Goal: Check status: Check status

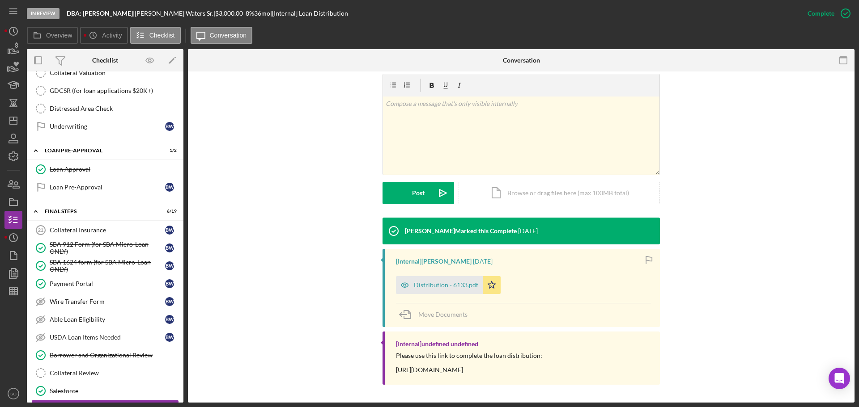
scroll to position [805, 0]
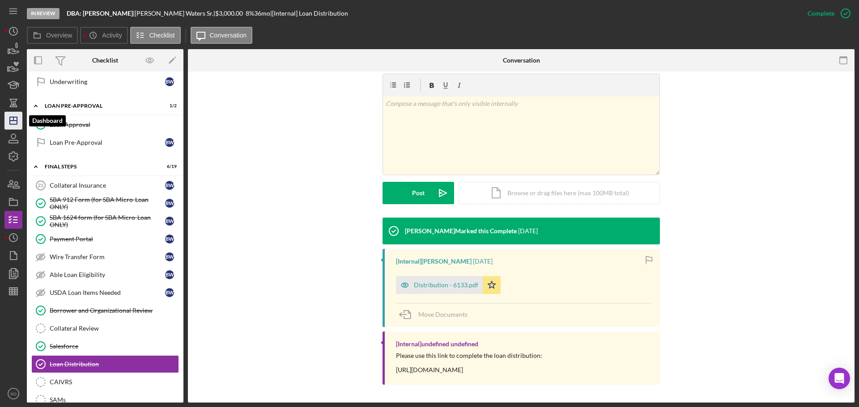
click at [13, 123] on icon "Icon/Dashboard" at bounding box center [13, 121] width 22 height 22
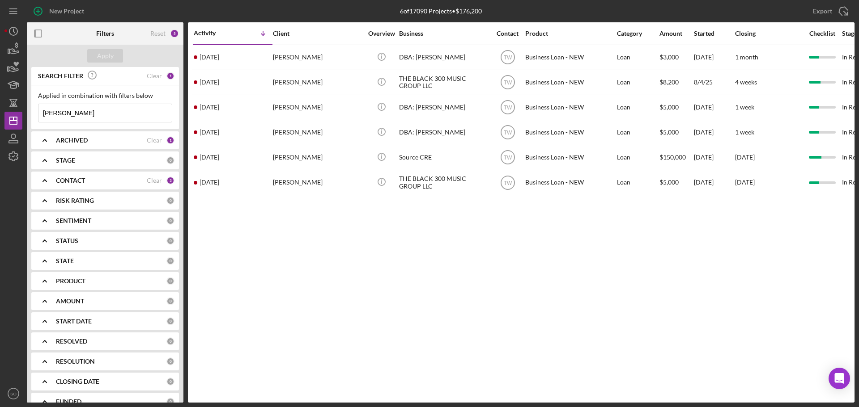
drag, startPoint x: 96, startPoint y: 114, endPoint x: 0, endPoint y: 115, distance: 95.7
click at [0, 115] on div "New Project 6 of 17090 Projects • $176,200 [PERSON_NAME] Export Icon/Export Fil…" at bounding box center [429, 203] width 859 height 407
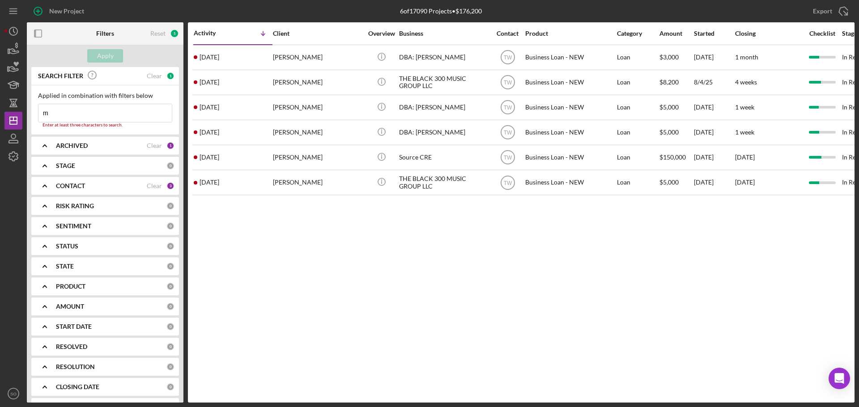
type input "[PERSON_NAME]"
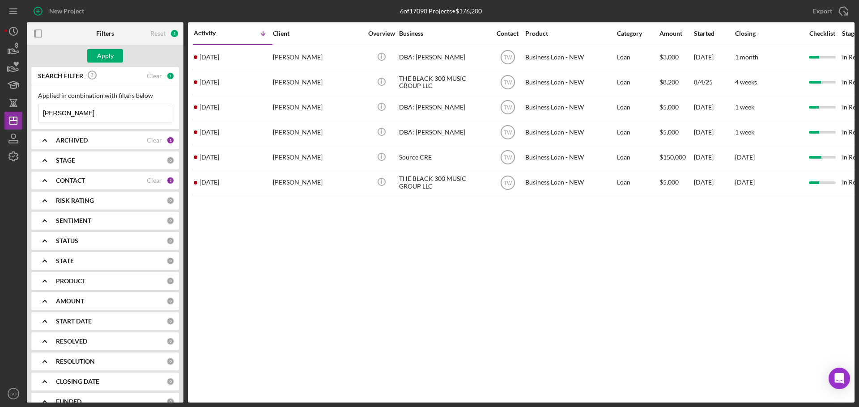
click at [95, 48] on div "Apply" at bounding box center [105, 56] width 157 height 22
click at [96, 51] on button "Apply" at bounding box center [105, 55] width 36 height 13
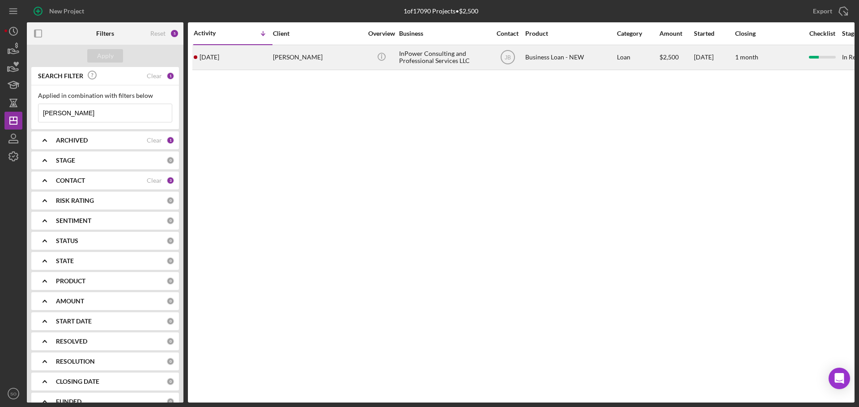
click at [289, 60] on div "[PERSON_NAME]" at bounding box center [317, 58] width 89 height 24
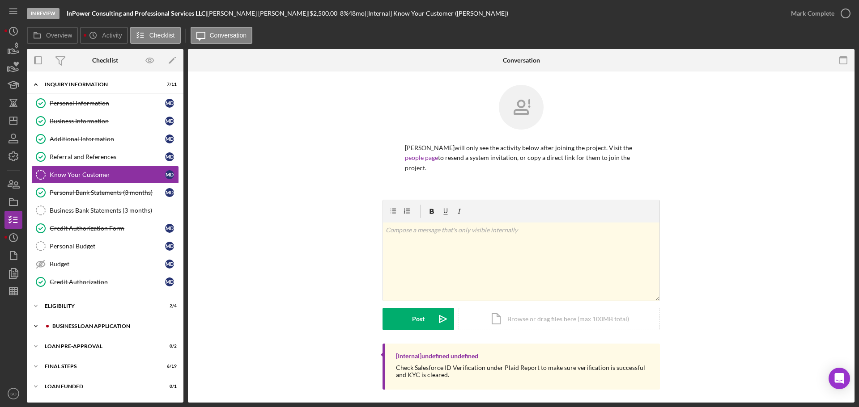
click at [105, 324] on div "BUSINESS LOAN APPLICATION" at bounding box center [112, 326] width 120 height 5
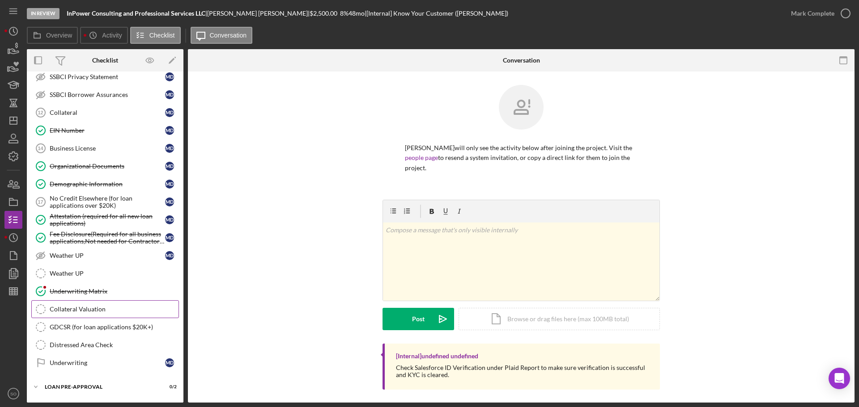
scroll to position [486, 0]
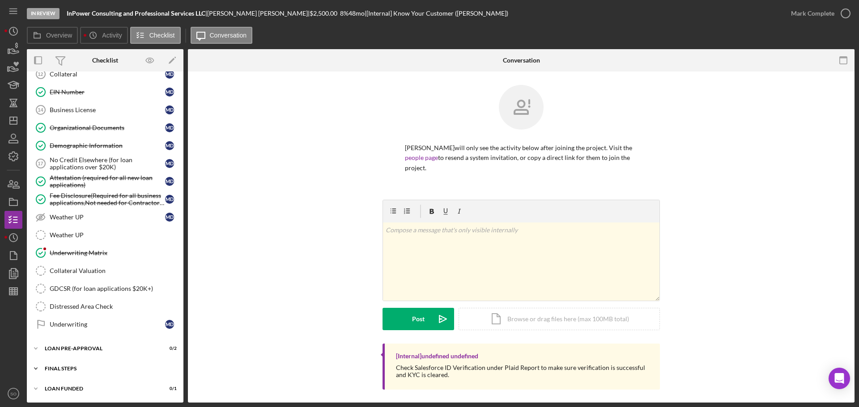
click at [79, 369] on div "FINAL STEPS" at bounding box center [108, 368] width 127 height 5
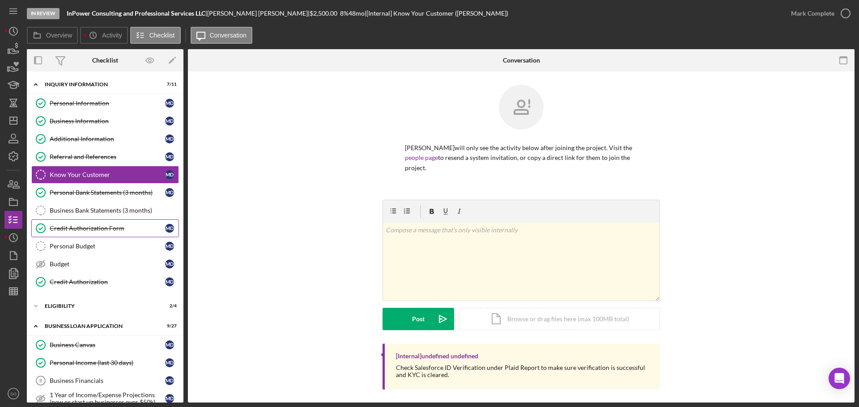
scroll to position [89, 0]
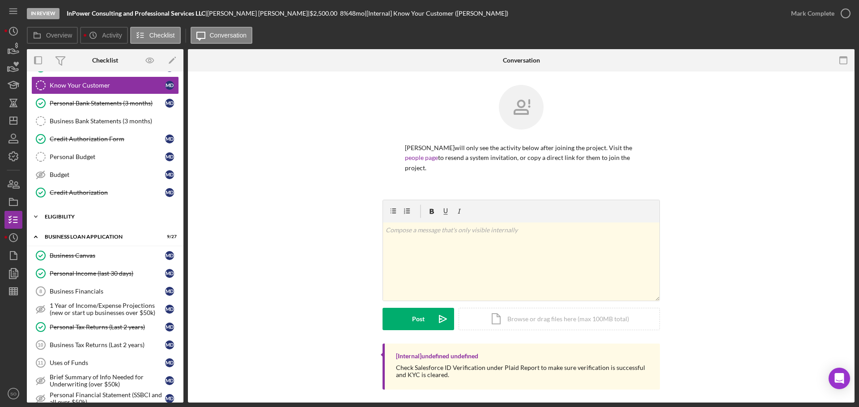
click at [56, 217] on div "ELIGIBILITY" at bounding box center [108, 216] width 127 height 5
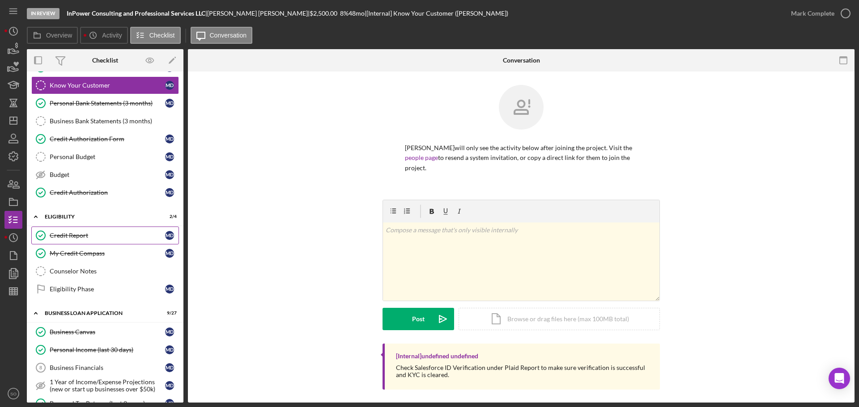
click at [64, 238] on div "Credit Report" at bounding box center [107, 235] width 115 height 7
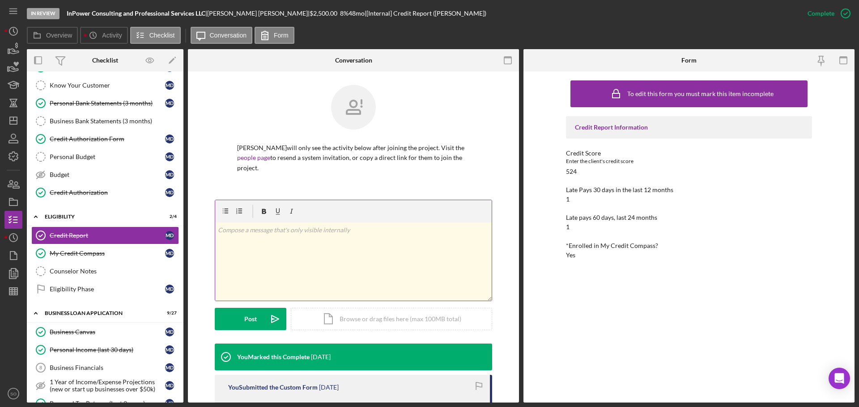
scroll to position [179, 0]
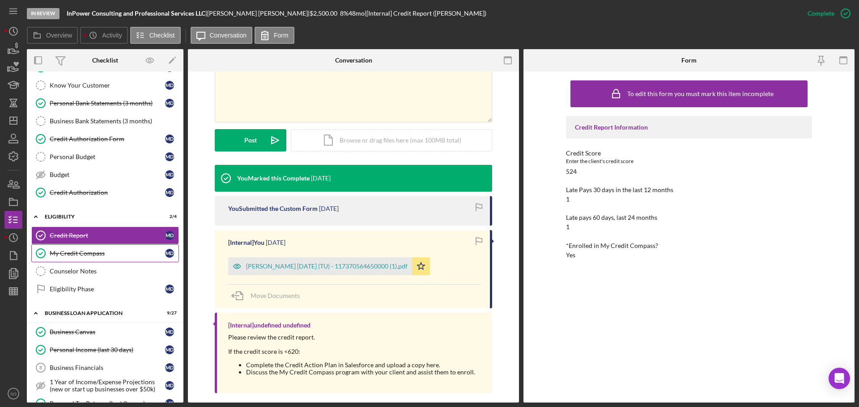
click at [106, 248] on link "My Credit Compass My Credit Compass M D" at bounding box center [105, 254] width 148 height 18
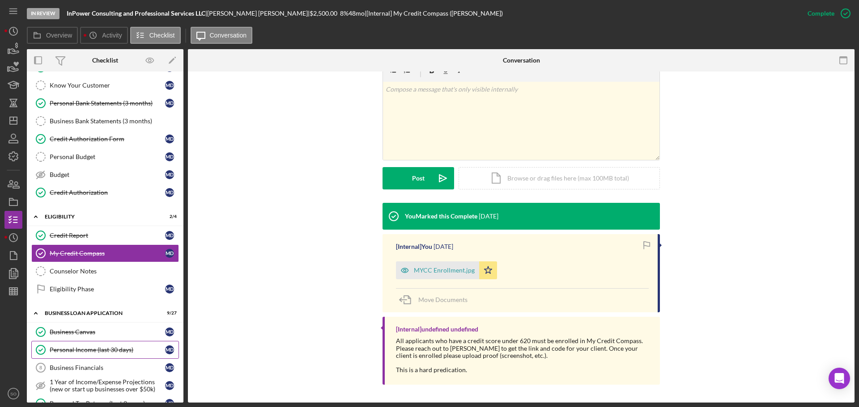
scroll to position [179, 0]
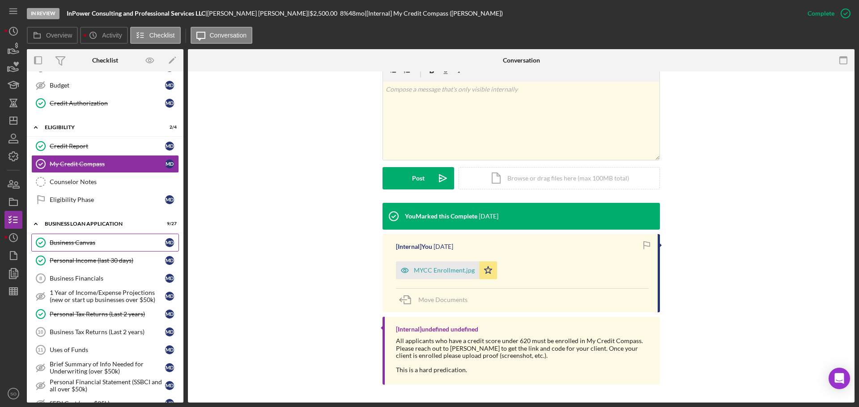
click at [81, 241] on div "Business Canvas" at bounding box center [107, 242] width 115 height 7
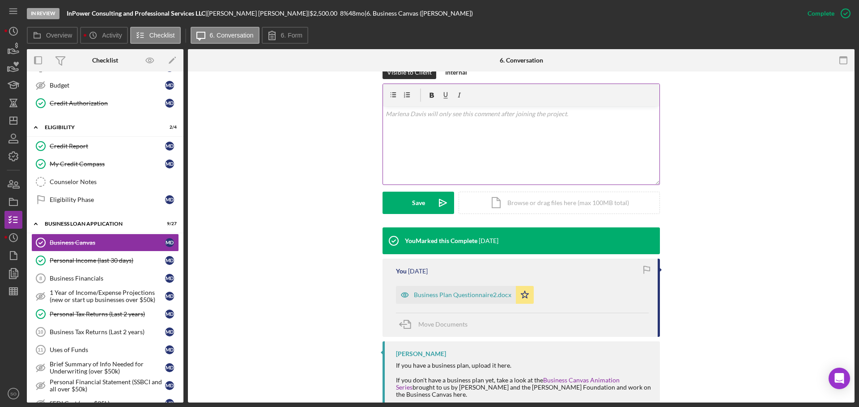
scroll to position [195, 0]
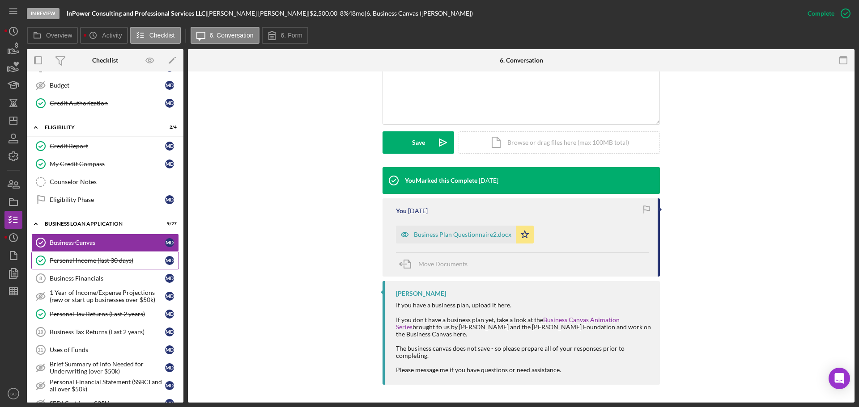
click at [106, 263] on div "Personal Income (last 30 days)" at bounding box center [107, 260] width 115 height 7
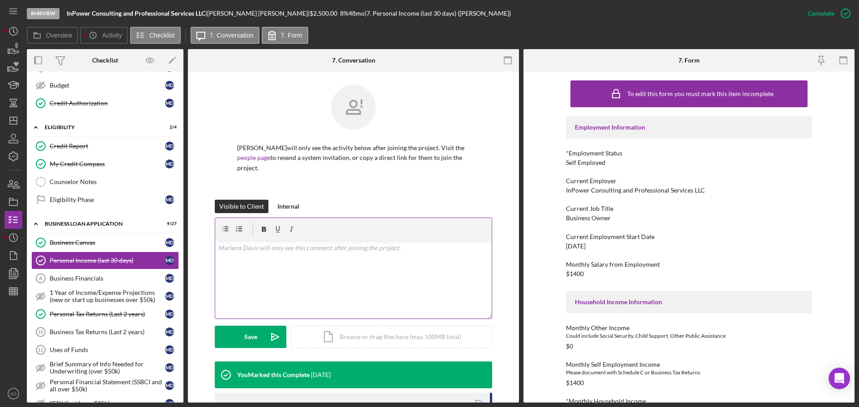
scroll to position [224, 0]
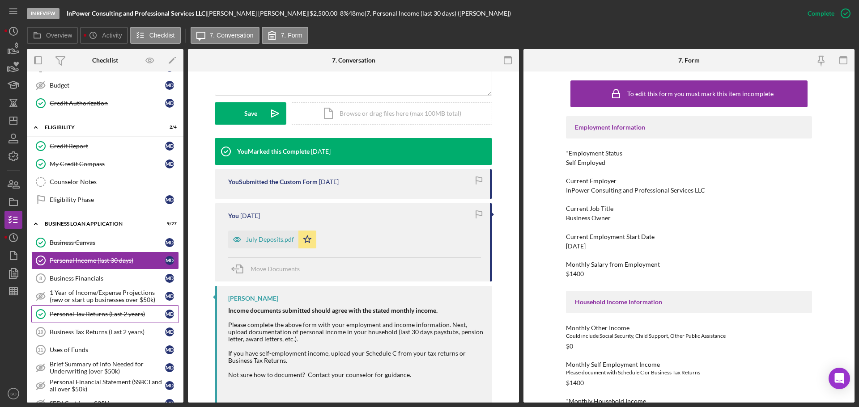
click at [142, 309] on link "Personal Tax Returns (Last 2 years) Personal Tax Returns (Last 2 years) M D" at bounding box center [105, 314] width 148 height 18
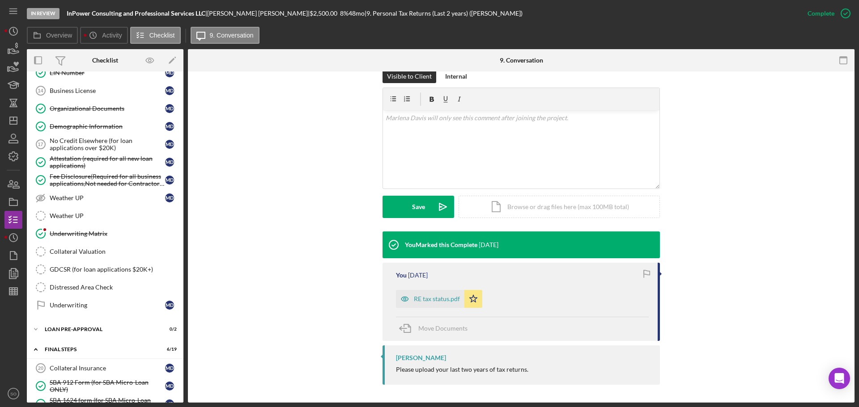
scroll to position [626, 0]
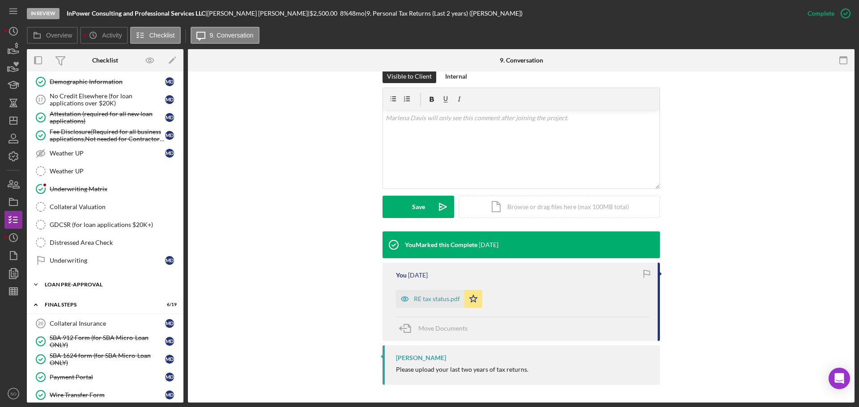
click at [90, 288] on div "Icon/Expander LOAN PRE-APPROVAL 0 / 2" at bounding box center [105, 285] width 157 height 18
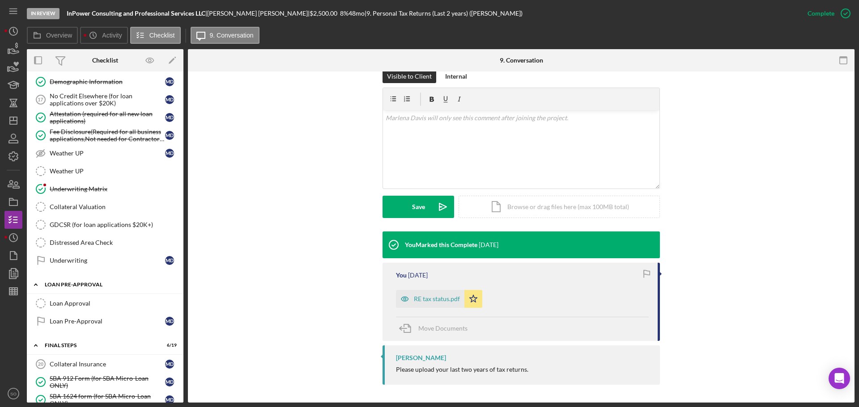
scroll to position [716, 0]
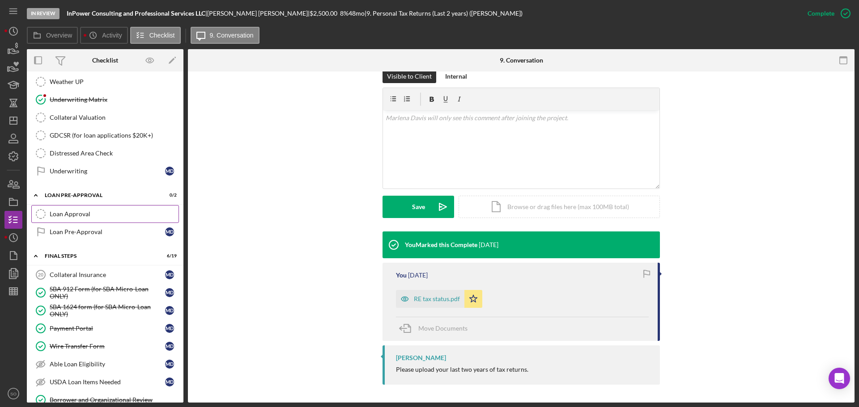
click at [85, 219] on link "Loan Approval Loan Approval" at bounding box center [105, 214] width 148 height 18
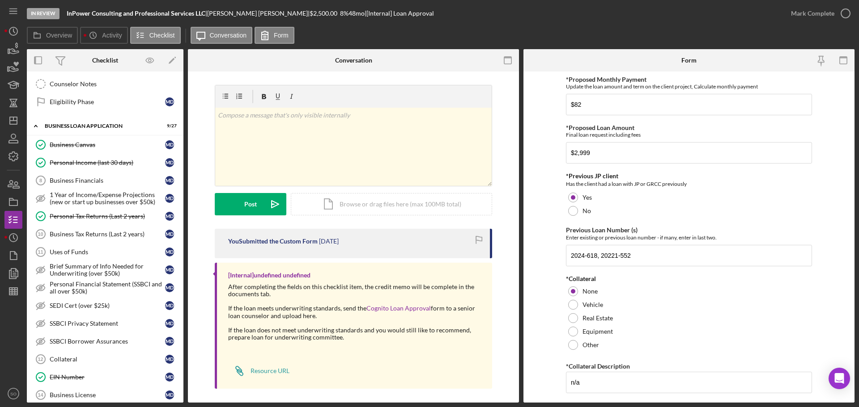
scroll to position [187, 0]
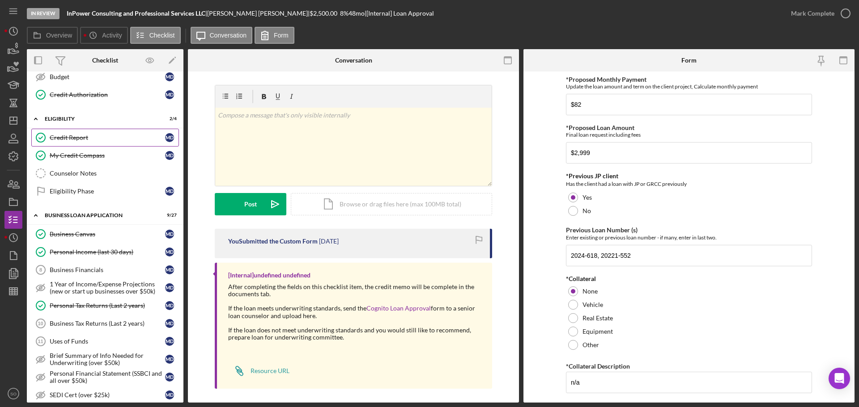
click at [88, 141] on div "Credit Report" at bounding box center [107, 137] width 115 height 7
